Goal: Information Seeking & Learning: Find specific fact

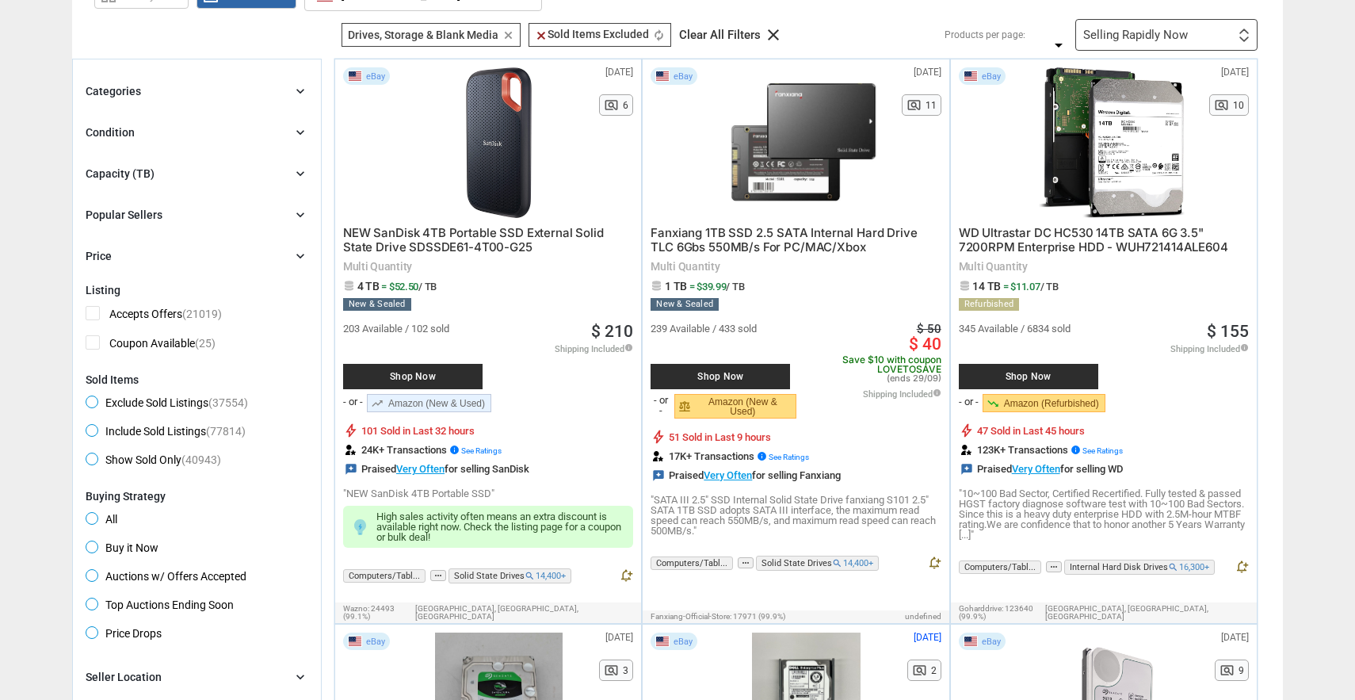
scroll to position [112, 0]
click at [112, 92] on div "Categories" at bounding box center [113, 90] width 55 height 16
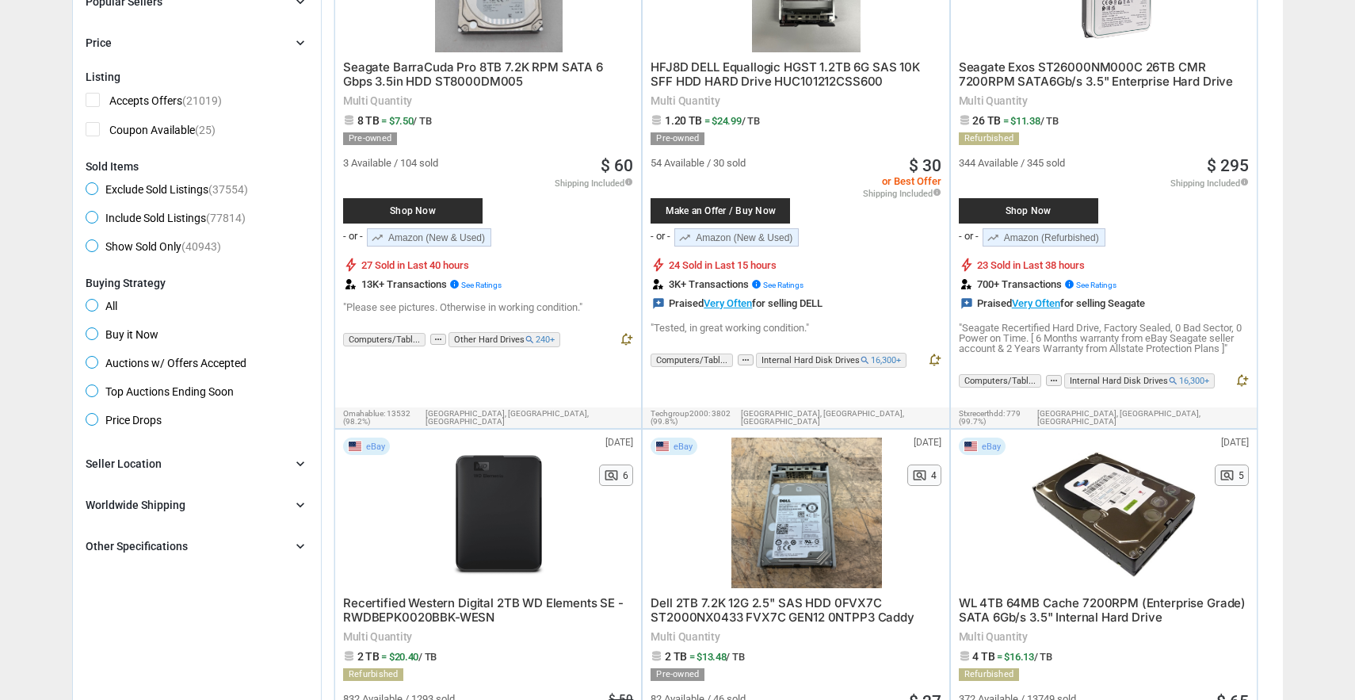
scroll to position [843, 0]
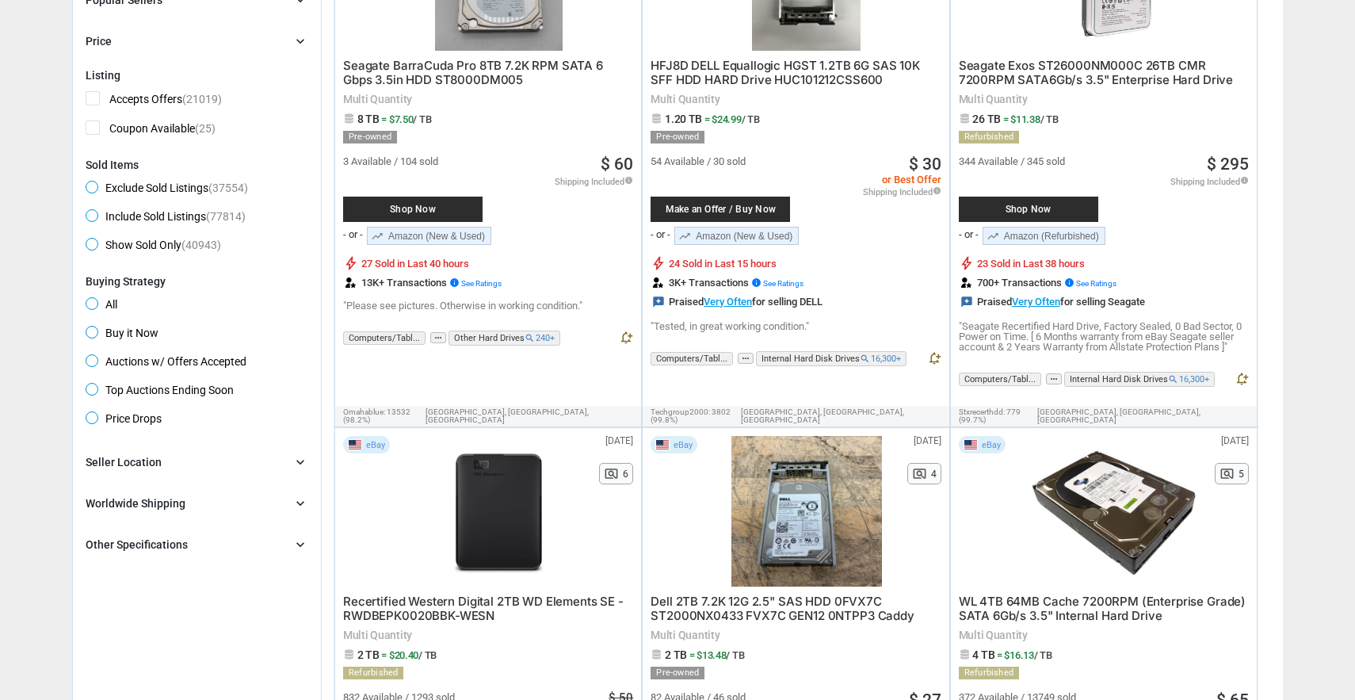
click at [149, 462] on div "Seller Location" at bounding box center [124, 462] width 76 height 16
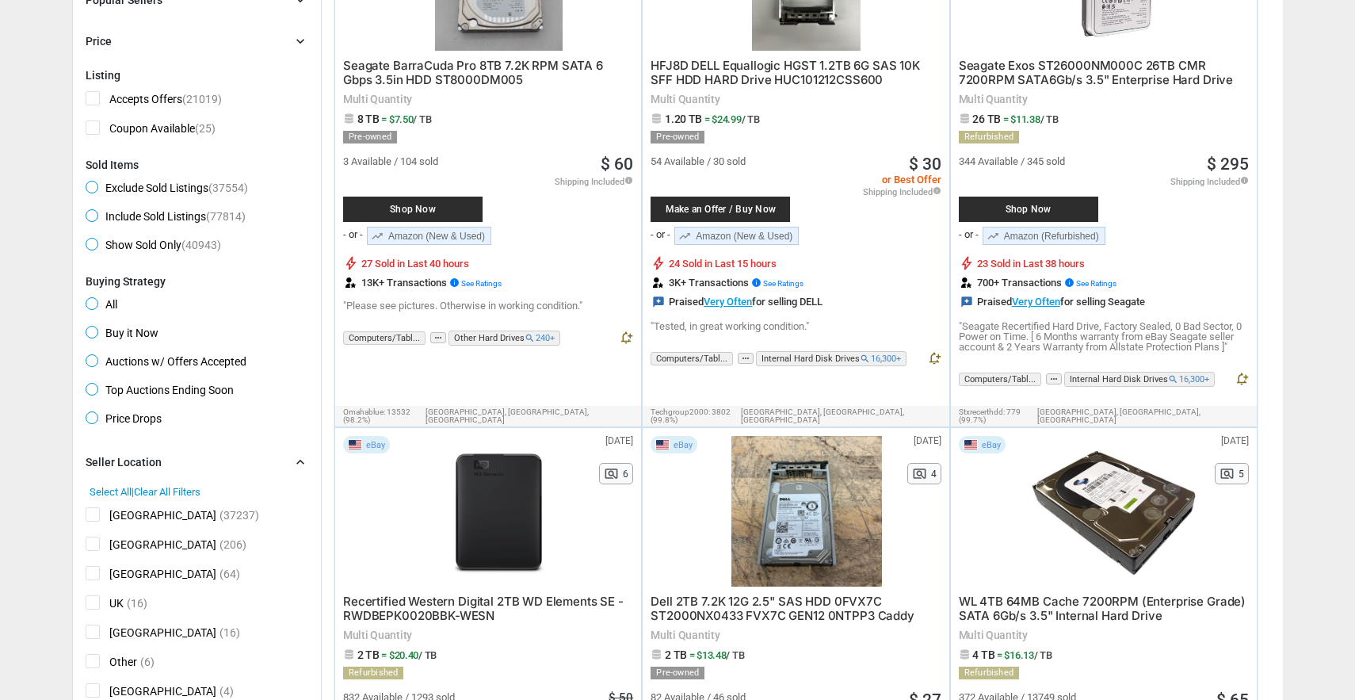
click at [94, 518] on span "[GEOGRAPHIC_DATA]" at bounding box center [151, 517] width 131 height 20
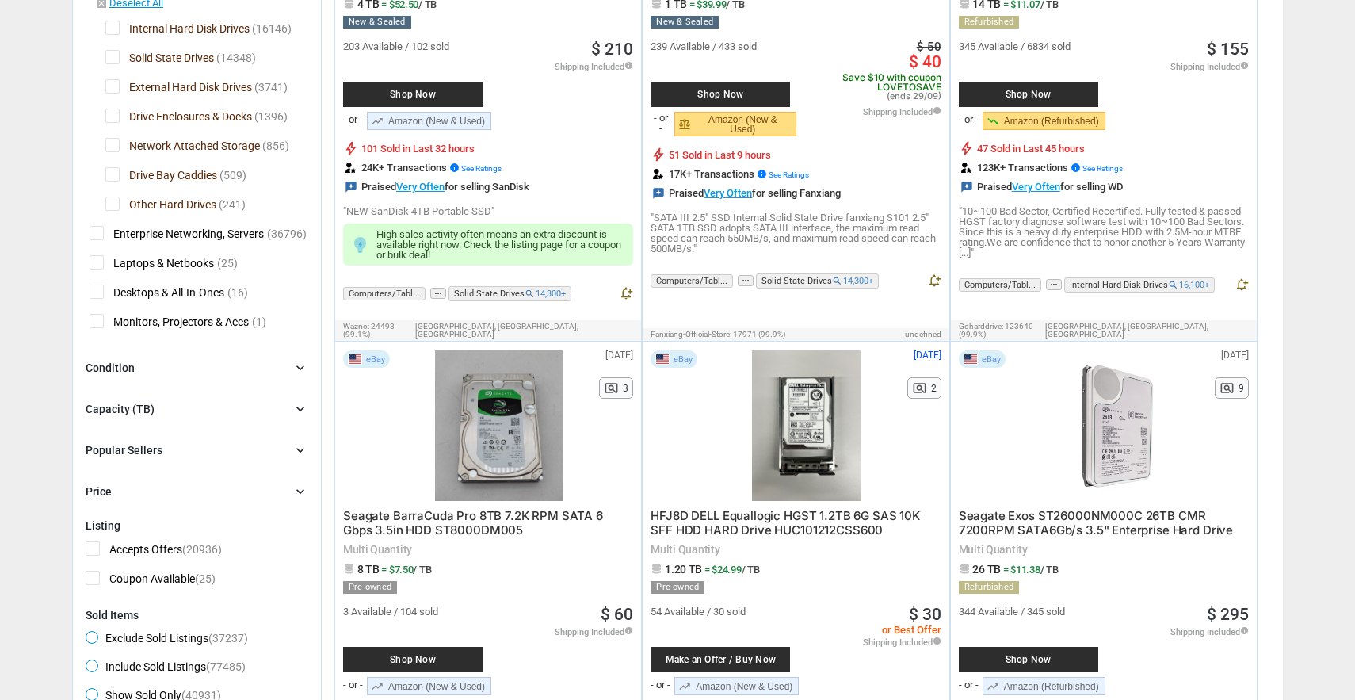
scroll to position [395, 0]
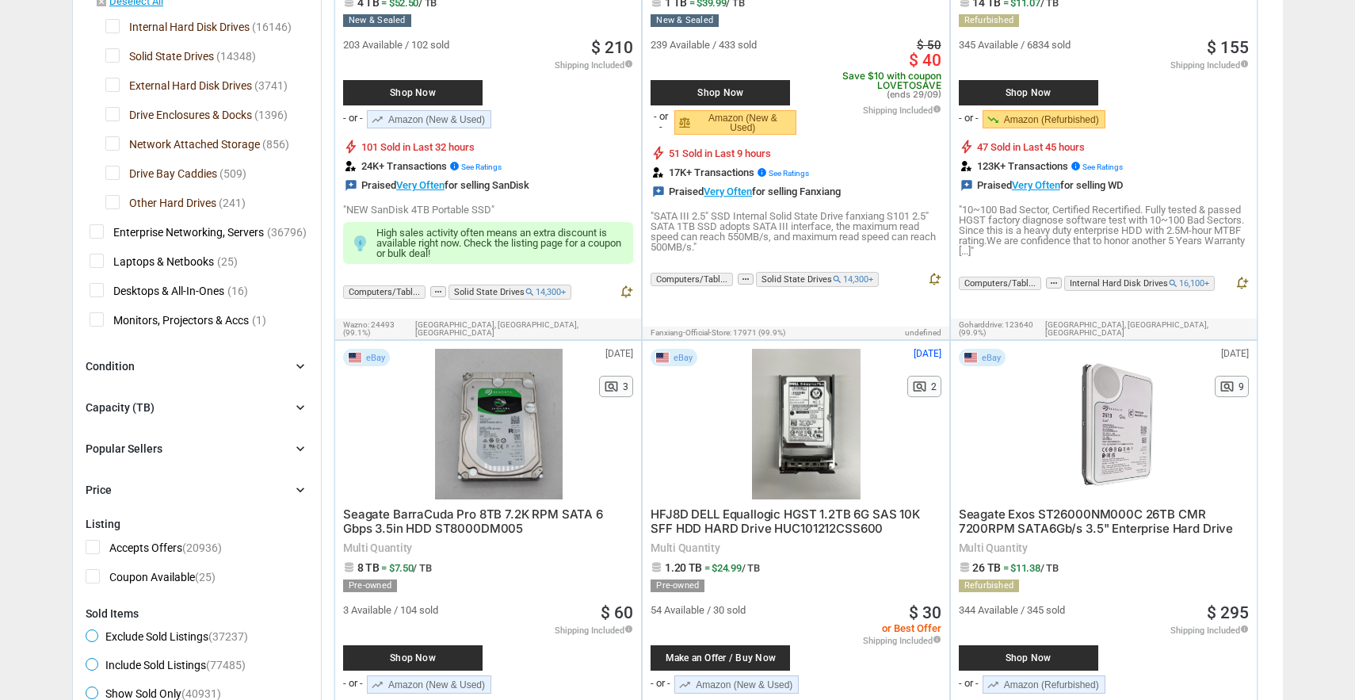
click at [140, 403] on div "Capacity (TB)" at bounding box center [120, 407] width 69 height 16
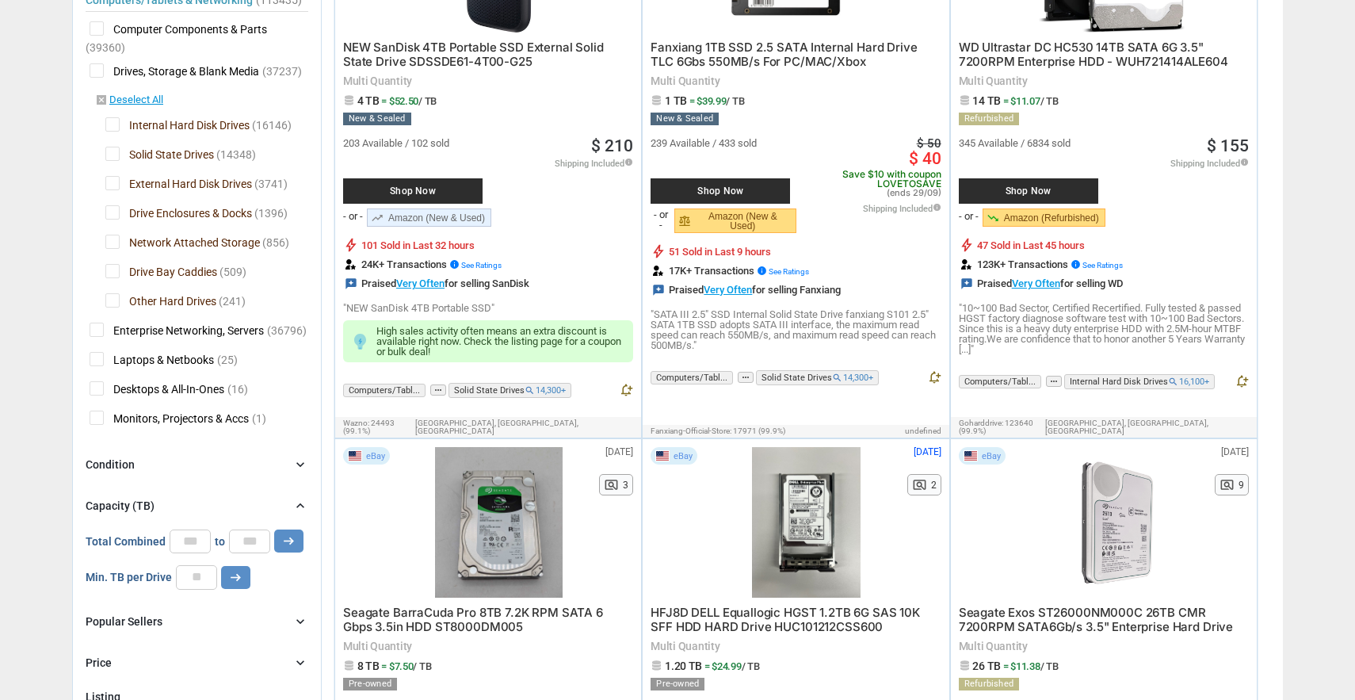
scroll to position [300, 0]
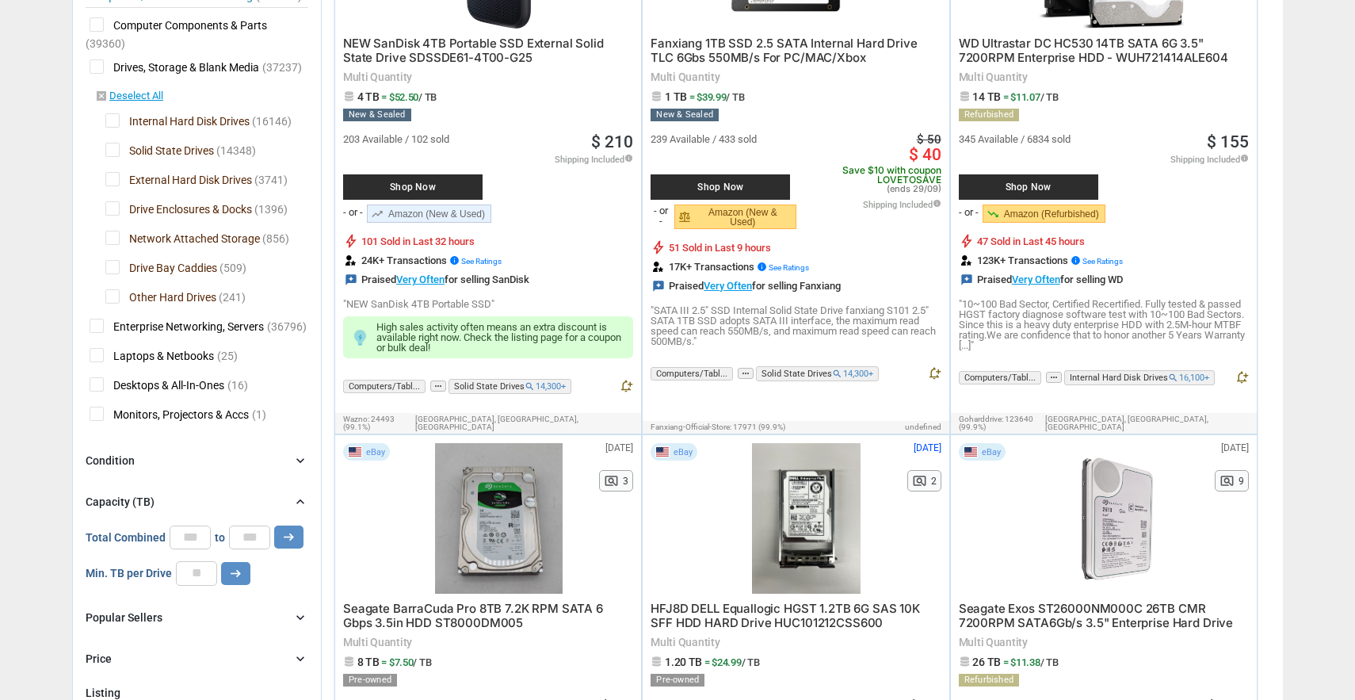
click at [117, 182] on span "External Hard Disk Drives" at bounding box center [178, 182] width 147 height 20
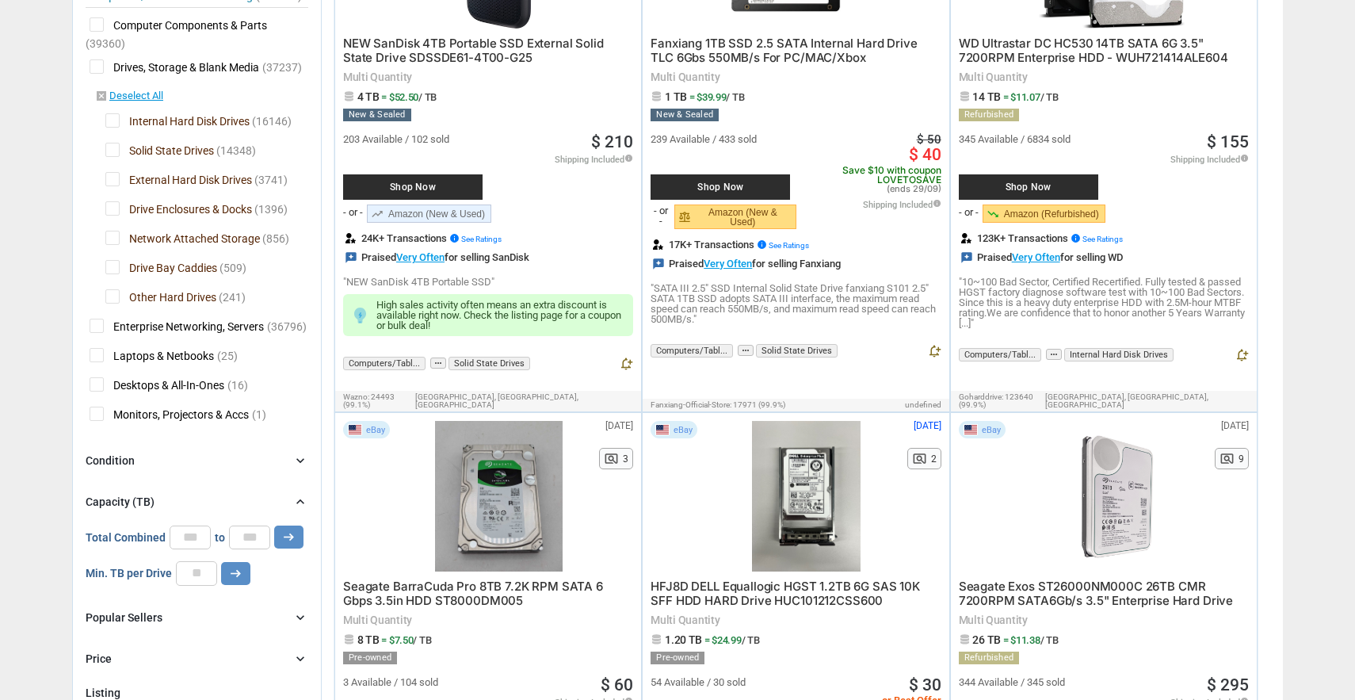
click at [116, 208] on span "Drive Enclosures & Docks" at bounding box center [178, 211] width 147 height 20
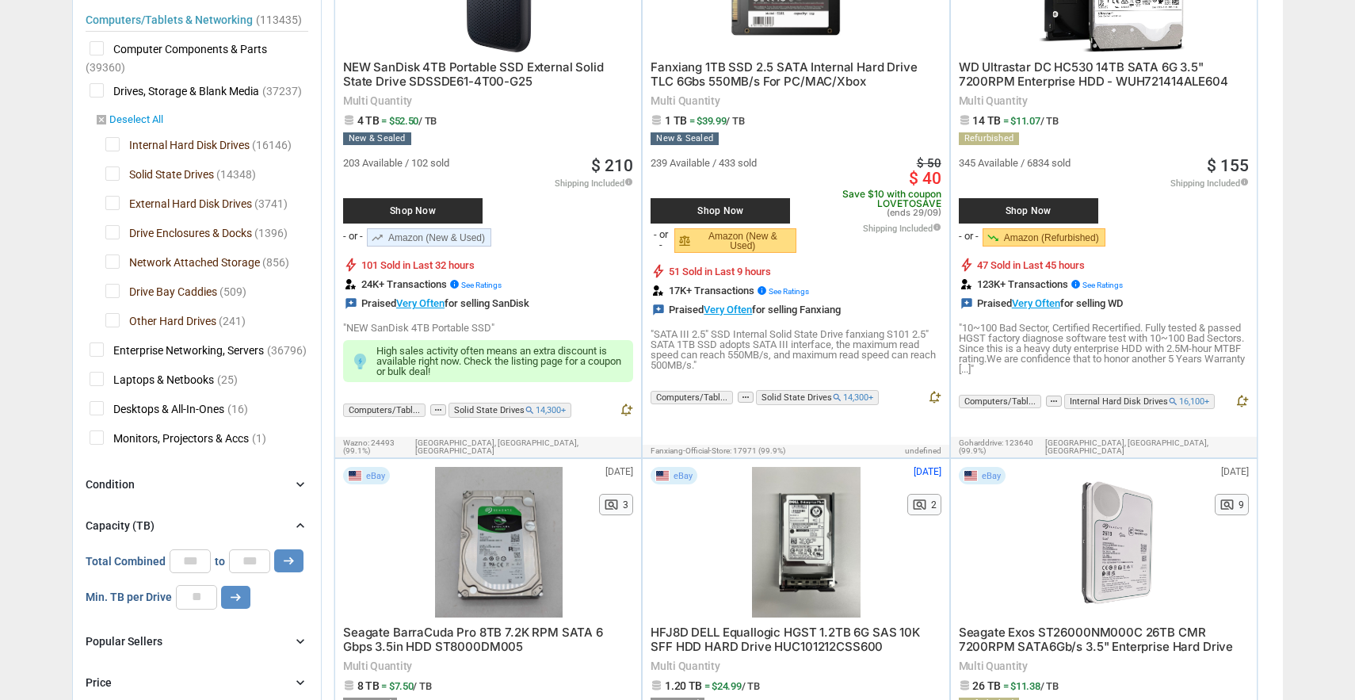
click at [129, 121] on link "disabled_by_default Deselect All" at bounding box center [129, 120] width 68 height 14
click at [99, 94] on span "Drives, Storage & Blank Media" at bounding box center [175, 93] width 170 height 20
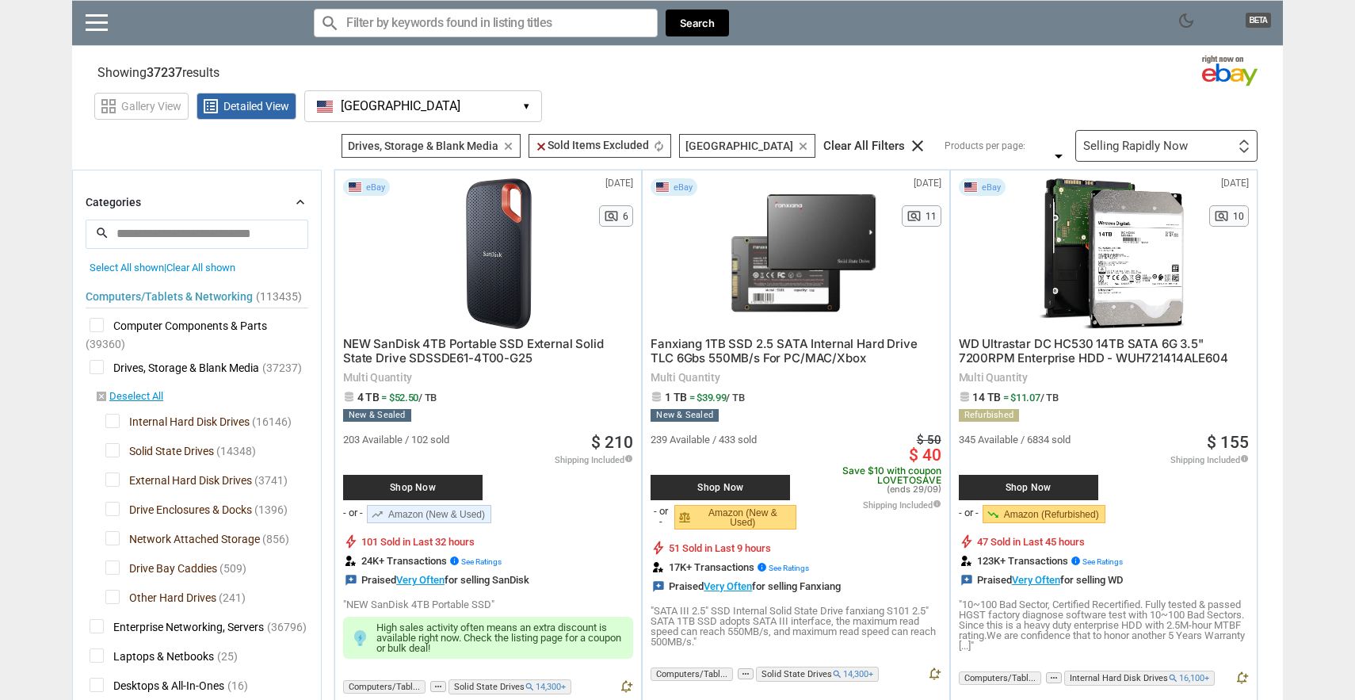
click at [399, 26] on input "Search for models" at bounding box center [486, 23] width 344 height 29
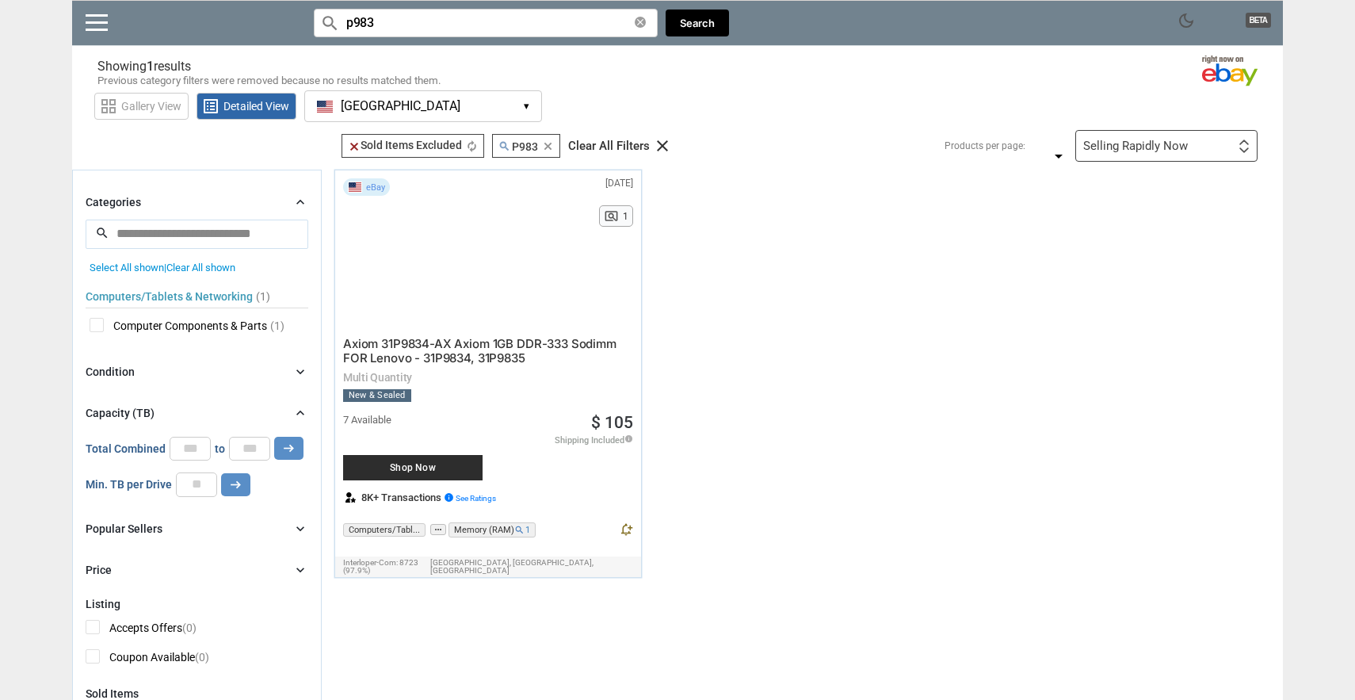
type input "p983"
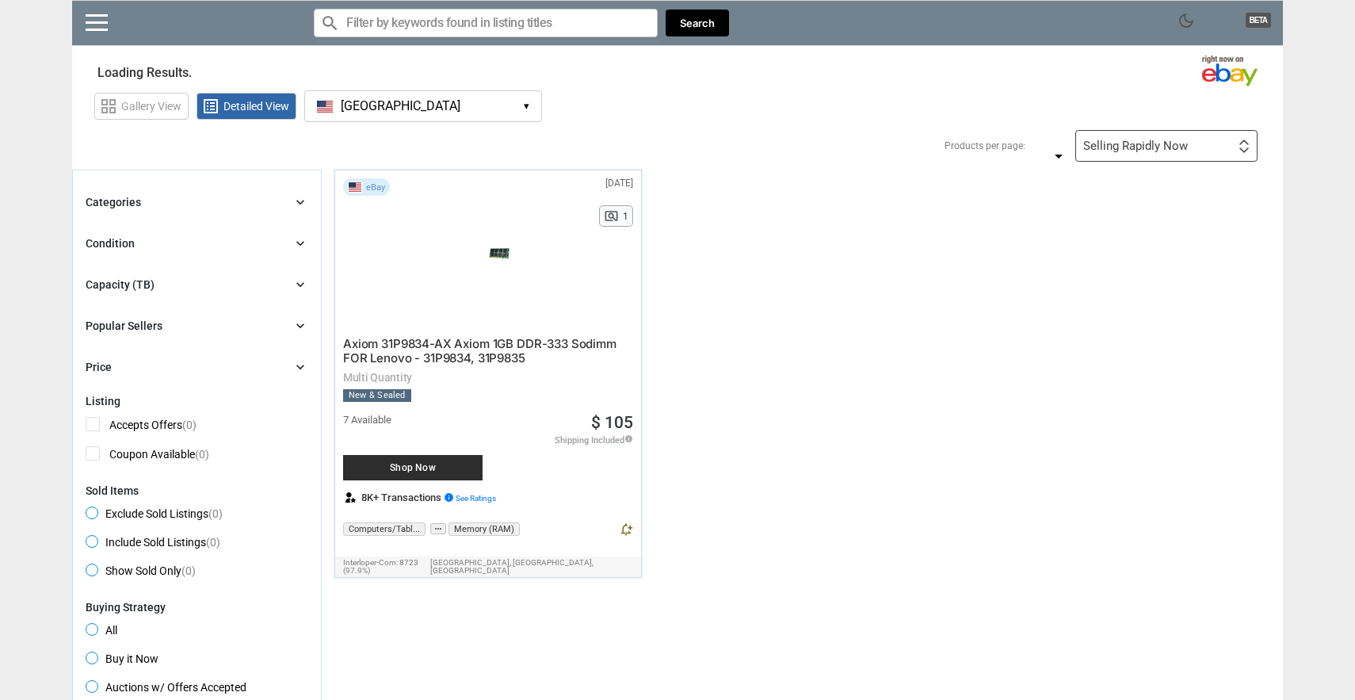
click at [464, 23] on input "Search for models" at bounding box center [486, 23] width 344 height 29
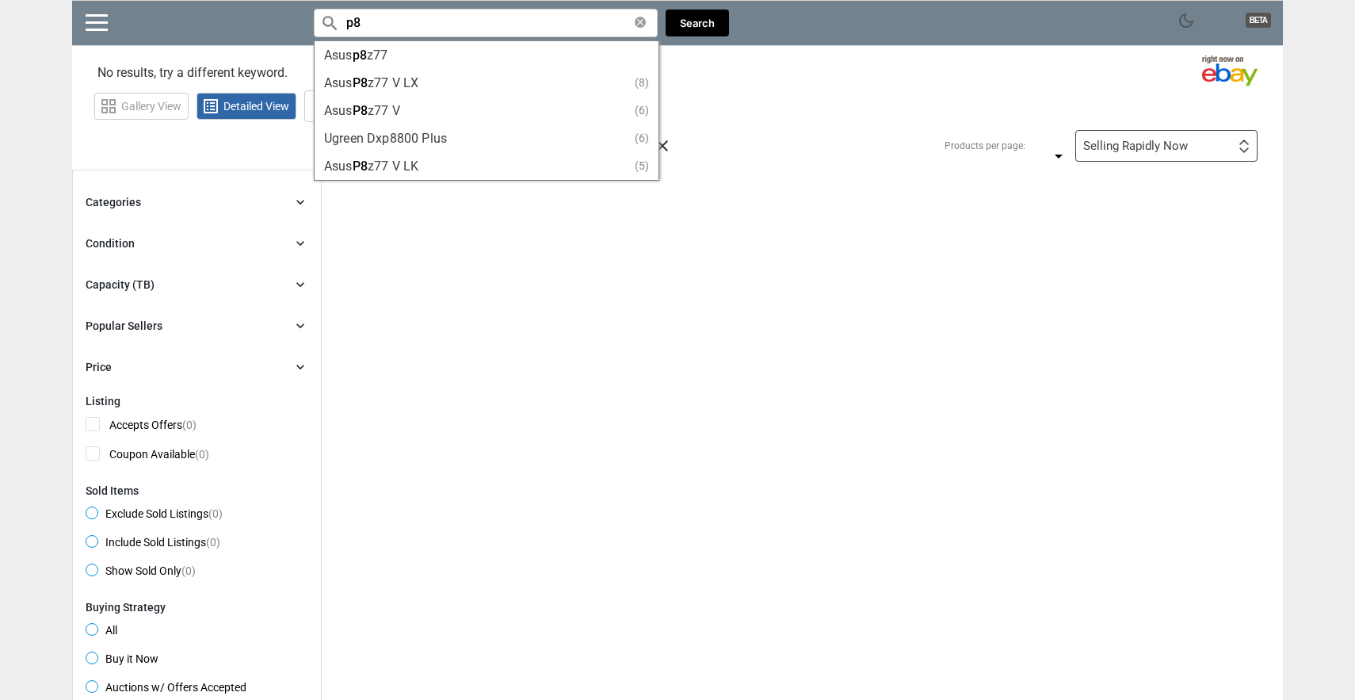
type input "p"
type input "samsung p"
